Goal: Task Accomplishment & Management: Manage account settings

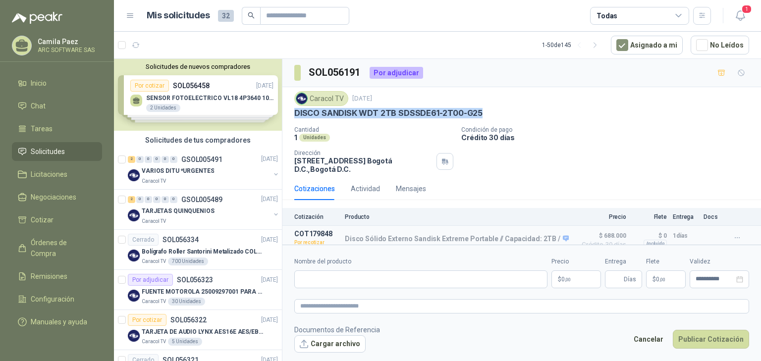
scroll to position [7, 0]
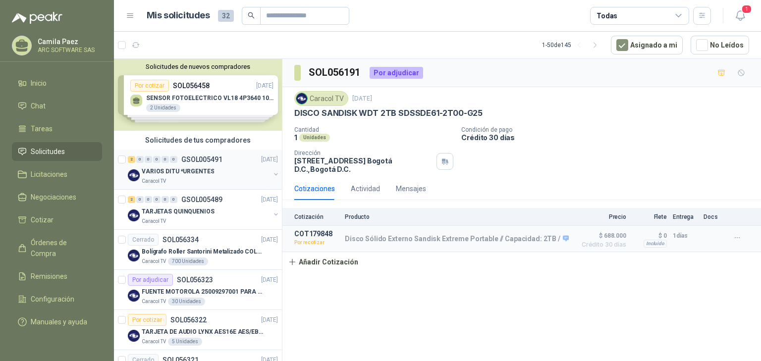
click at [181, 167] on p "VARIOS DITU *URGENTES" at bounding box center [178, 171] width 72 height 9
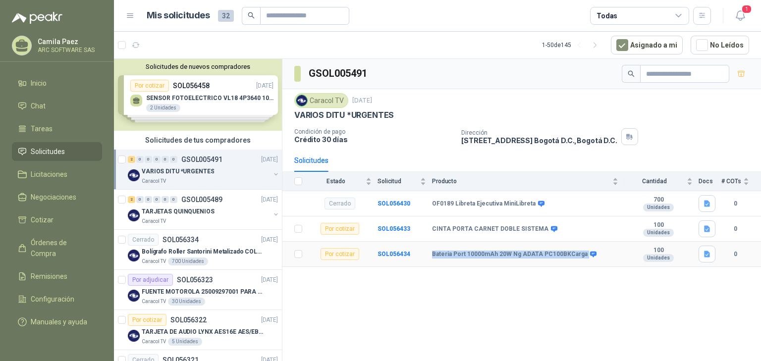
drag, startPoint x: 602, startPoint y: 251, endPoint x: 431, endPoint y: 254, distance: 171.4
click at [427, 254] on tr "Por cotizar SOL056434 Bateria Port 10000mAh 20W Ng ADATA PC100BKCarga 100 Unida…" at bounding box center [521, 254] width 478 height 25
copy tr "Bateria Port 10000mAh 20W Ng ADATA PC100BKCarga"
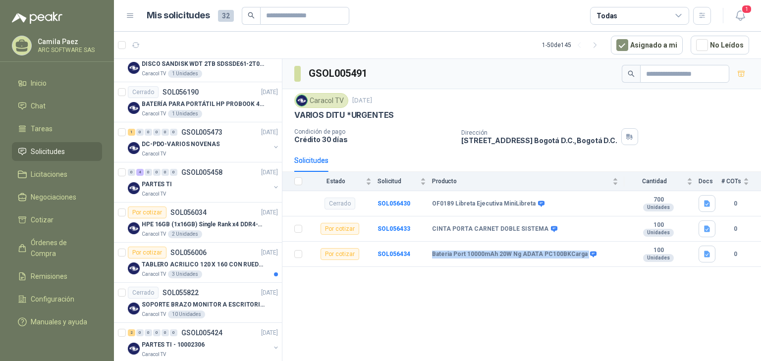
scroll to position [357, 0]
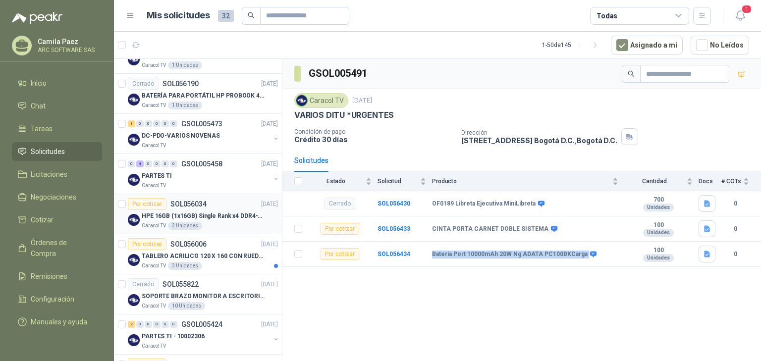
click at [233, 222] on div "Caracol TV 2 Unidades" at bounding box center [210, 226] width 136 height 8
